Goal: Task Accomplishment & Management: Manage account settings

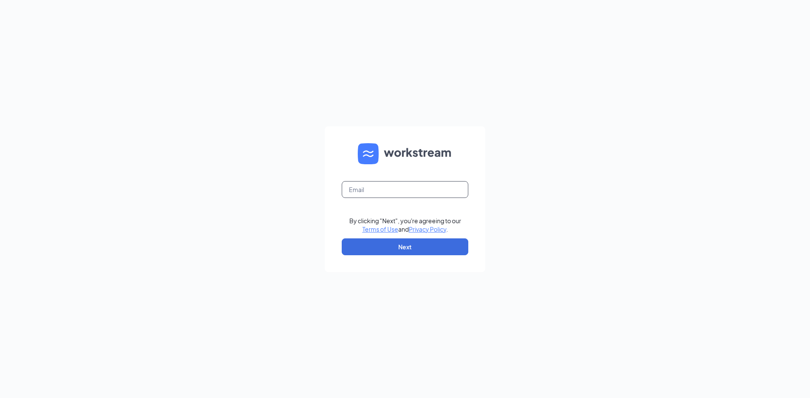
click at [380, 190] on input "text" at bounding box center [405, 189] width 126 height 17
type input "cassidy.pierson@triangledq.com"
click at [400, 246] on button "Next" at bounding box center [405, 247] width 126 height 17
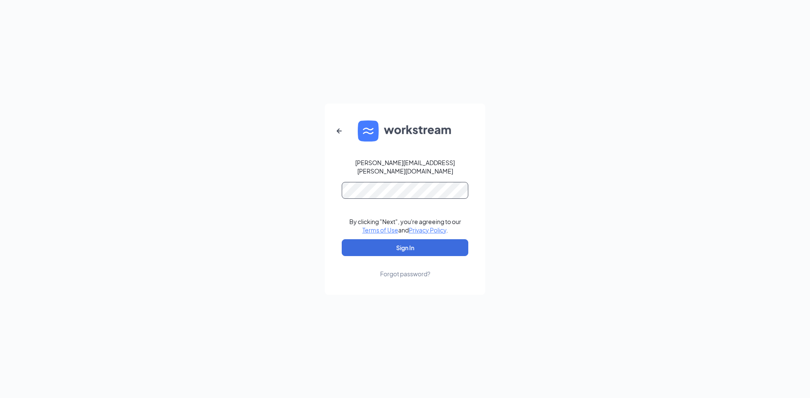
click at [342, 239] on button "Sign In" at bounding box center [405, 247] width 126 height 17
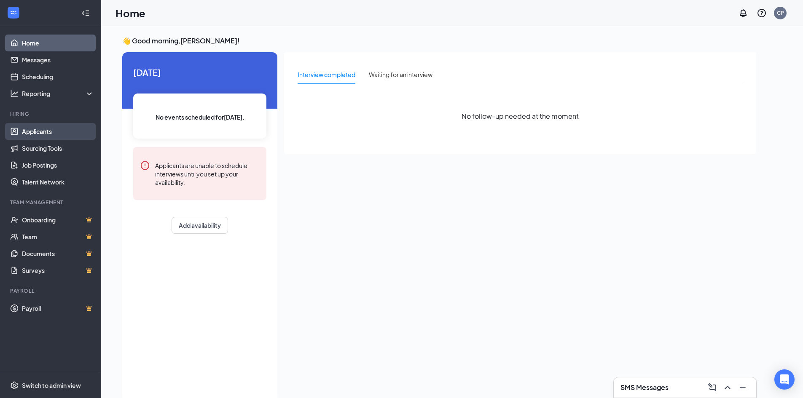
click at [30, 133] on link "Applicants" at bounding box center [58, 131] width 72 height 17
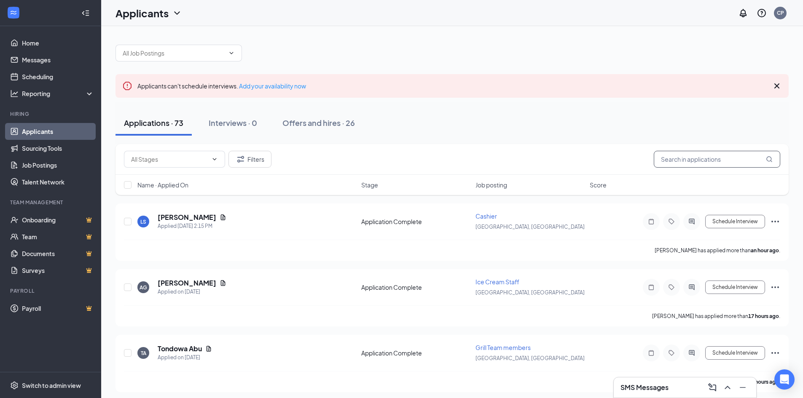
click at [684, 154] on input "text" at bounding box center [717, 159] width 126 height 17
type input "[GEOGRAPHIC_DATA]"
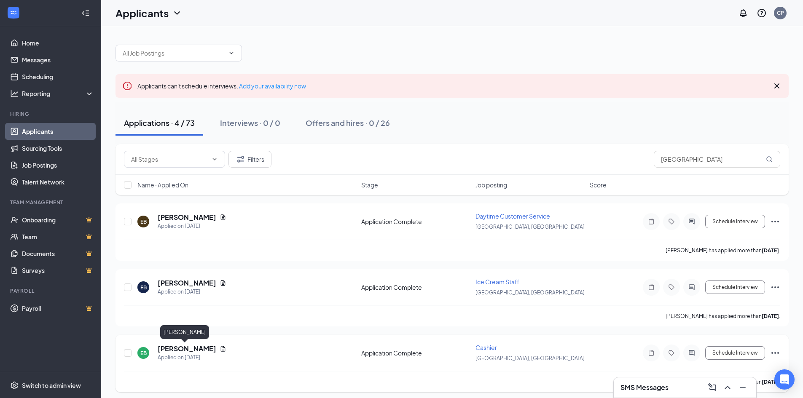
click at [176, 346] on h5 "[PERSON_NAME]" at bounding box center [187, 348] width 59 height 9
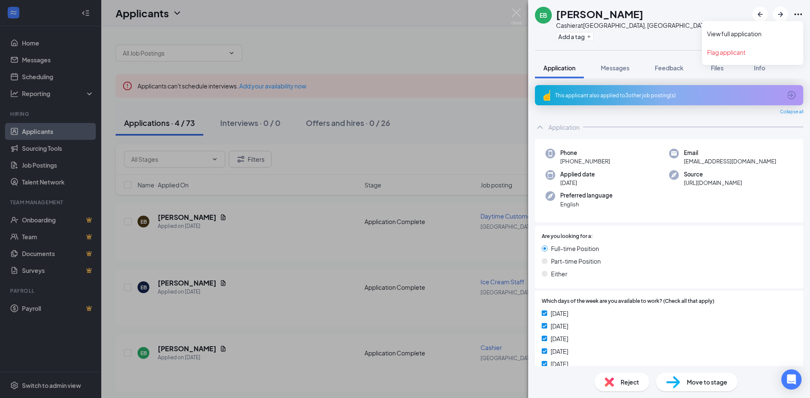
click at [795, 17] on icon "Ellipses" at bounding box center [798, 14] width 10 height 10
click at [756, 38] on link "View full application" at bounding box center [752, 34] width 91 height 8
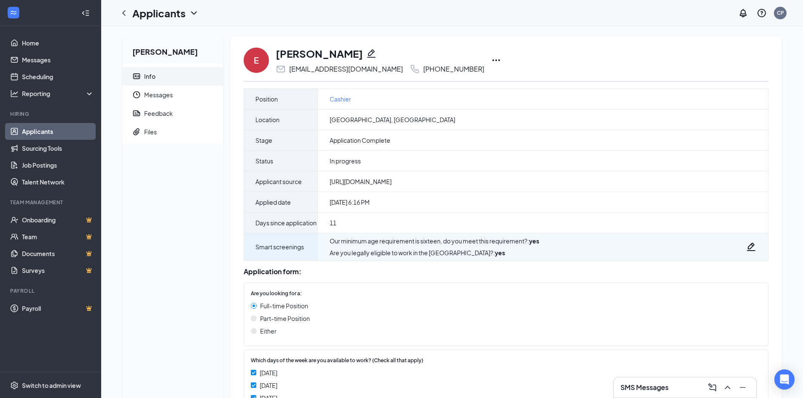
click at [751, 251] on icon "Pencil" at bounding box center [751, 247] width 8 height 8
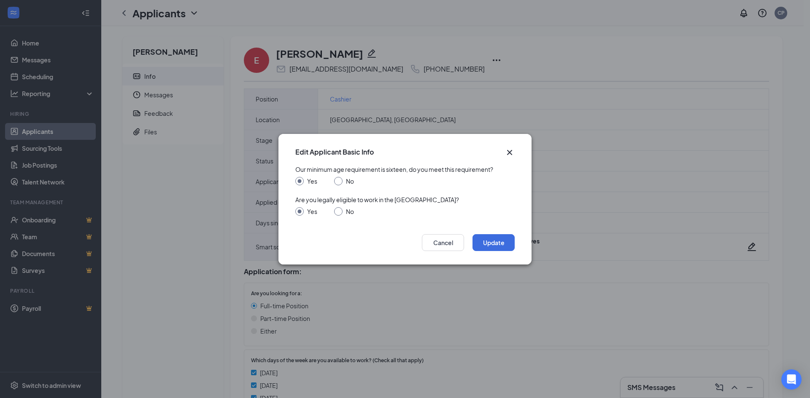
click at [509, 153] on icon "Cross" at bounding box center [509, 152] width 5 height 5
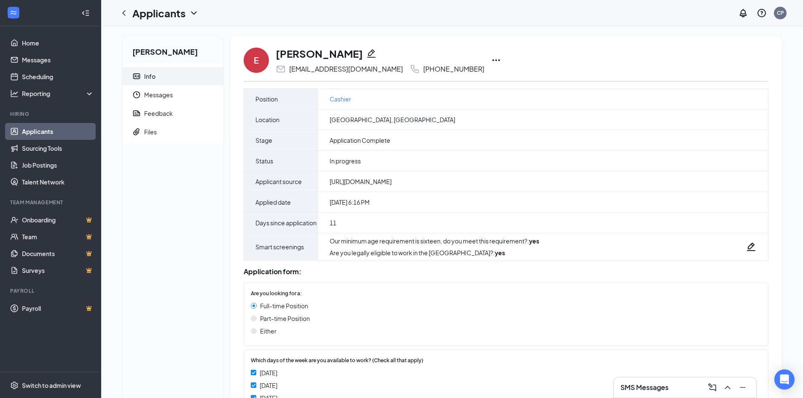
click at [491, 61] on icon "Ellipses" at bounding box center [496, 60] width 10 height 10
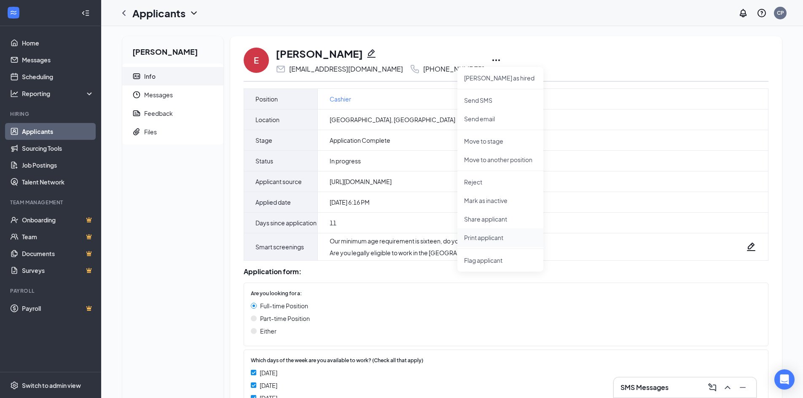
click at [481, 241] on p "Print applicant" at bounding box center [500, 238] width 73 height 8
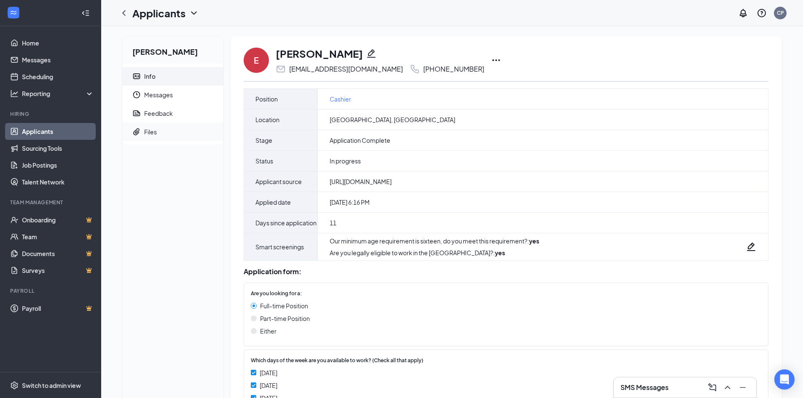
click at [142, 129] on li "Files" at bounding box center [172, 132] width 101 height 19
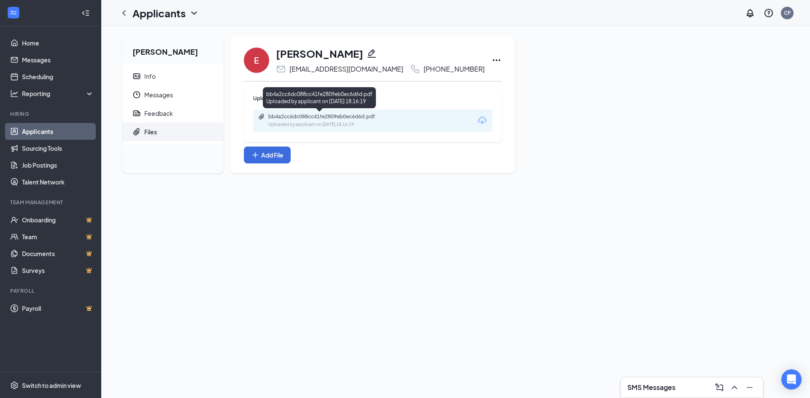
click at [355, 123] on div "Uploaded by applicant on Sep 05, 2025 at 18:16:19" at bounding box center [331, 124] width 126 height 7
